Goal: Task Accomplishment & Management: Manage account settings

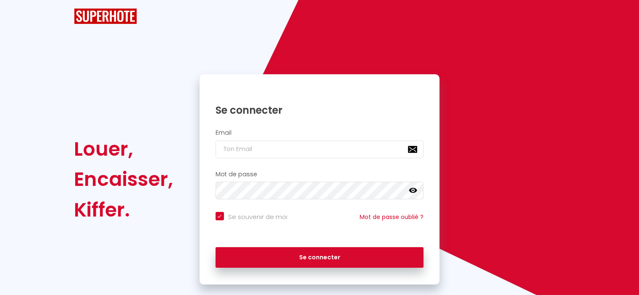
checkbox input "true"
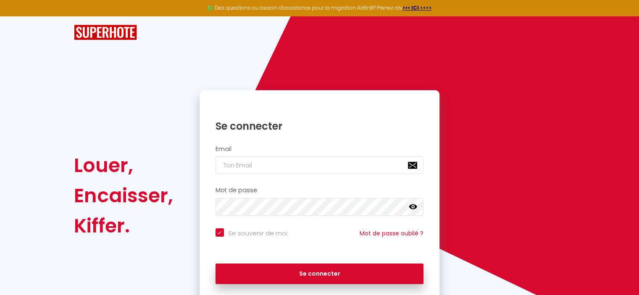
click at [248, 151] on h2 "Email" at bounding box center [320, 149] width 208 height 7
click at [250, 171] on input "email" at bounding box center [320, 166] width 208 height 18
type input "c"
checkbox input "true"
type input "co"
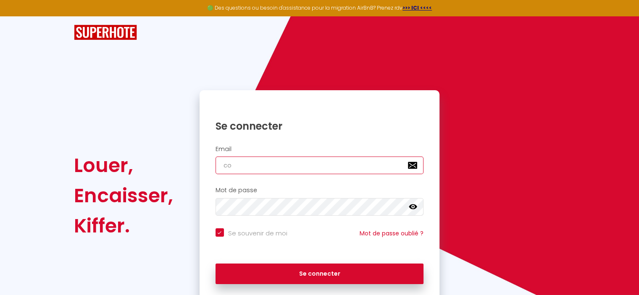
checkbox input "true"
type input "con"
checkbox input "true"
type input "conc"
checkbox input "true"
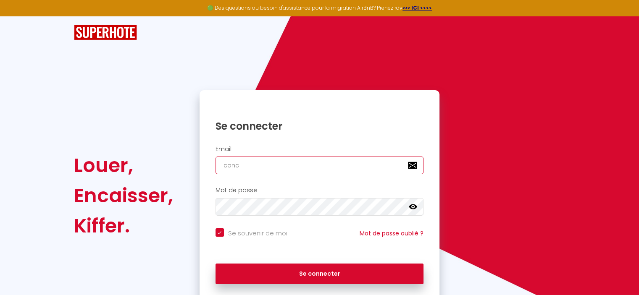
type input "conci"
checkbox input "true"
type input "concie"
checkbox input "true"
type input "concier"
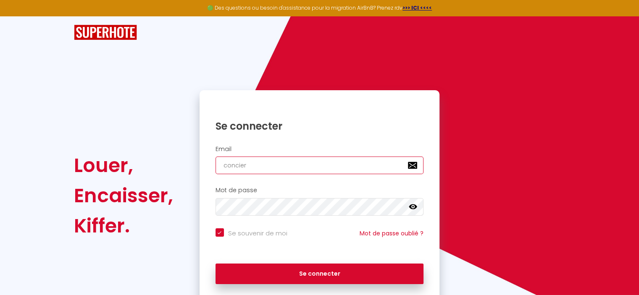
checkbox input "true"
type input "concierg"
checkbox input "true"
type input "concierge"
checkbox input "true"
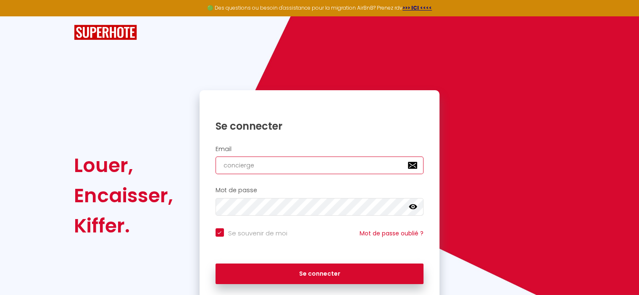
type input "concierger"
checkbox input "true"
type input "conciergeri"
checkbox input "true"
type input "conciergerie"
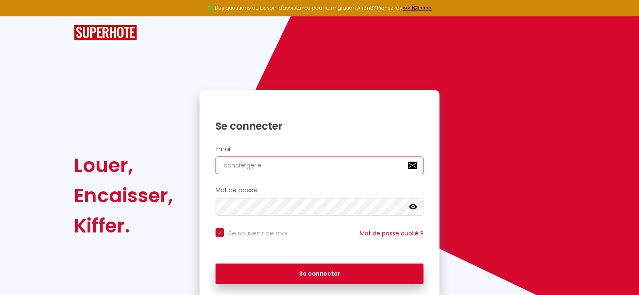
checkbox input "true"
type input "conciergeriec"
checkbox input "true"
type input "conciergerieca"
checkbox input "true"
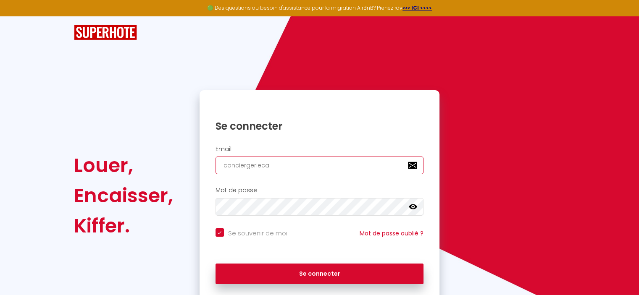
type input "conciergeriecar"
checkbox input "true"
type input "conciergeriecaro"
checkbox input "true"
type input "conciergeriecarol"
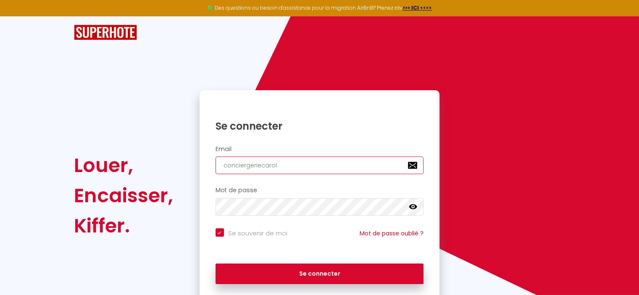
checkbox input "true"
type input "conciergeriecarole"
checkbox input "true"
type input "conciergeriecarole@"
checkbox input "true"
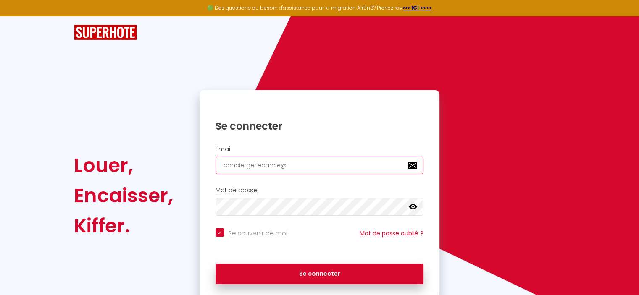
type input "conciergeriecarole@g"
checkbox input "true"
type input "conciergeriecarole@gm"
checkbox input "true"
type input "[EMAIL_ADDRESS]"
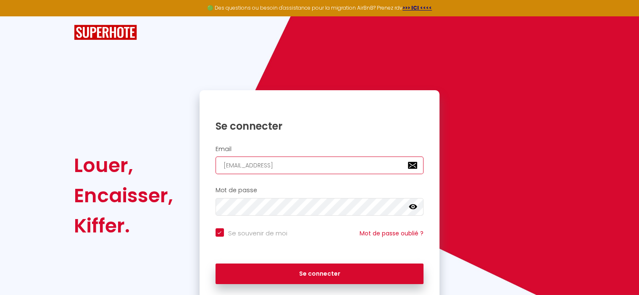
checkbox input "true"
type input "[EMAIL_ADDRESS]."
checkbox input "true"
type input "conciergeriecarole@gmx.f"
checkbox input "true"
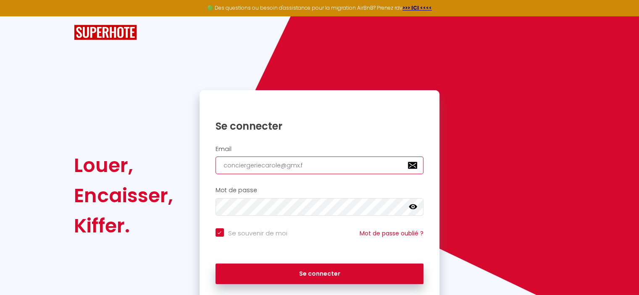
type input "[EMAIL_ADDRESS][DOMAIN_NAME]"
checkbox input "true"
type input "[EMAIL_ADDRESS][DOMAIN_NAME]"
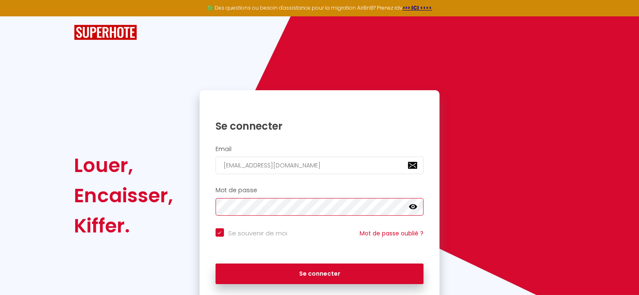
click at [216, 264] on button "Se connecter" at bounding box center [320, 274] width 208 height 21
checkbox input "true"
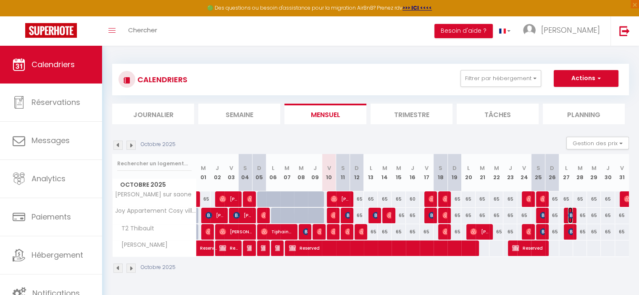
click at [570, 214] on img at bounding box center [571, 215] width 7 height 7
select select "OK"
select select "KO"
select select "0"
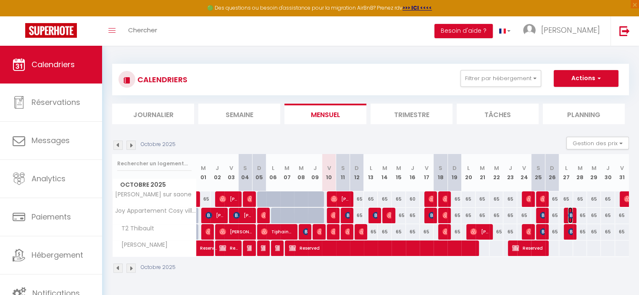
select select "1"
select select
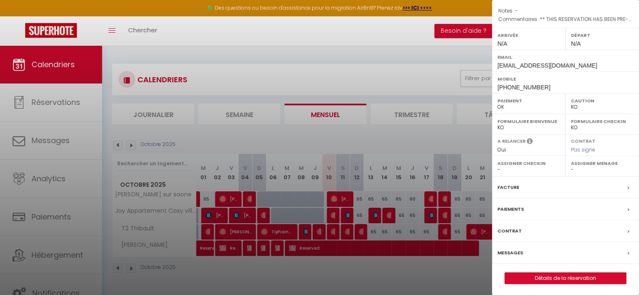
scroll to position [19, 0]
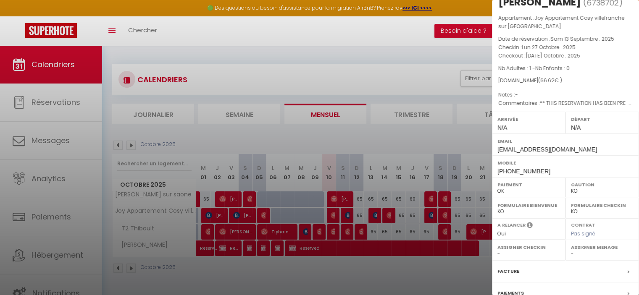
click at [486, 228] on div at bounding box center [319, 147] width 639 height 295
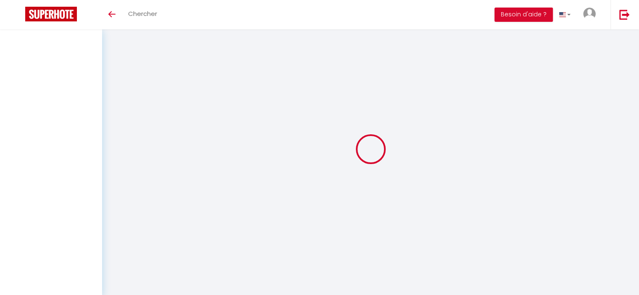
select select
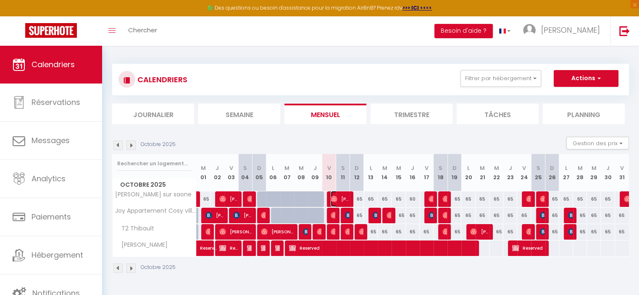
click at [336, 199] on img at bounding box center [334, 199] width 7 height 7
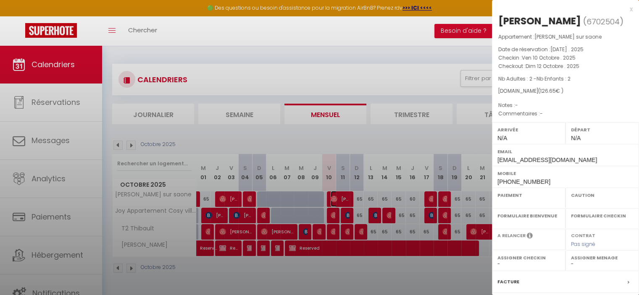
select select "OK"
select select "0"
select select "1"
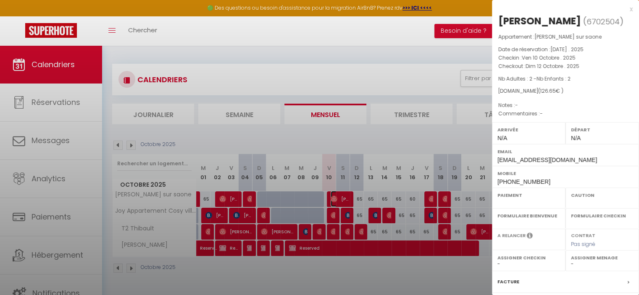
select select
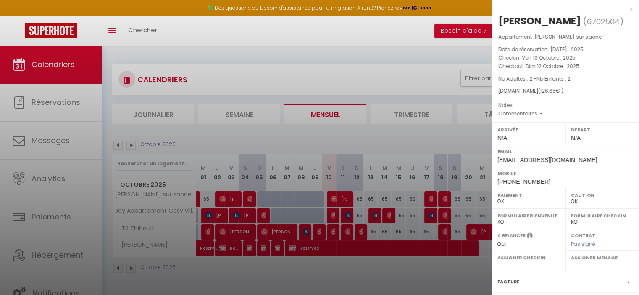
click at [368, 141] on div at bounding box center [319, 147] width 639 height 295
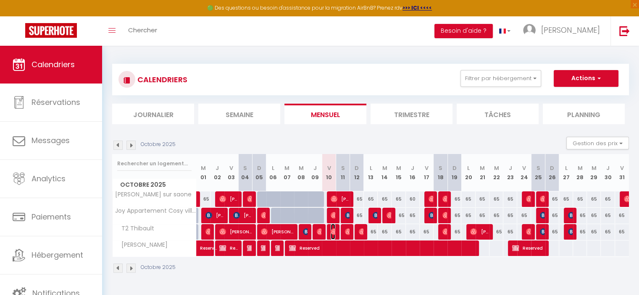
click at [332, 232] on img at bounding box center [334, 232] width 7 height 7
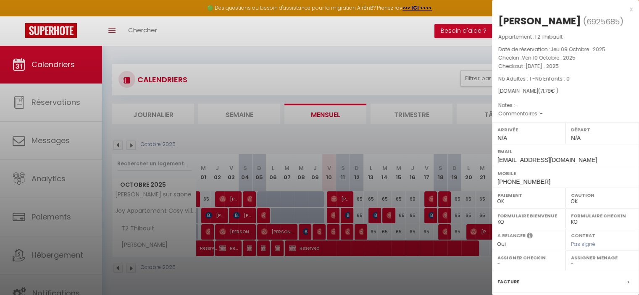
drag, startPoint x: 626, startPoint y: 9, endPoint x: 605, endPoint y: 24, distance: 25.4
click at [626, 9] on div "x" at bounding box center [562, 9] width 141 height 10
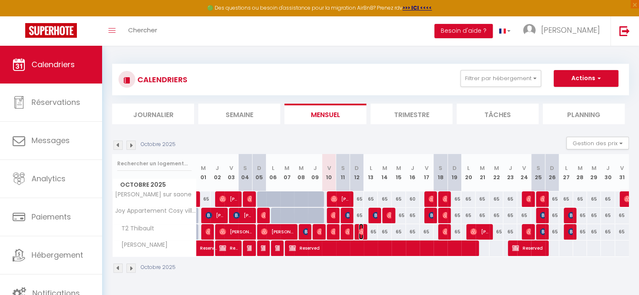
click at [360, 232] on img at bounding box center [362, 232] width 7 height 7
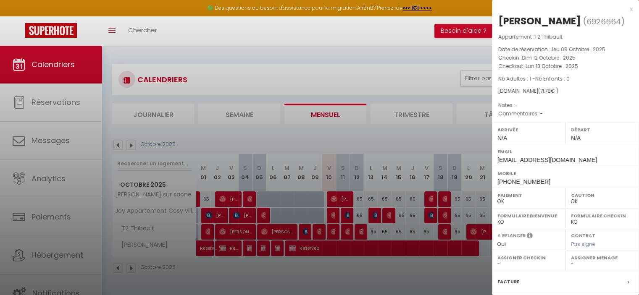
drag, startPoint x: 624, startPoint y: 10, endPoint x: 613, endPoint y: 13, distance: 11.6
click at [624, 10] on div "x" at bounding box center [562, 9] width 141 height 10
